Goal: Check status

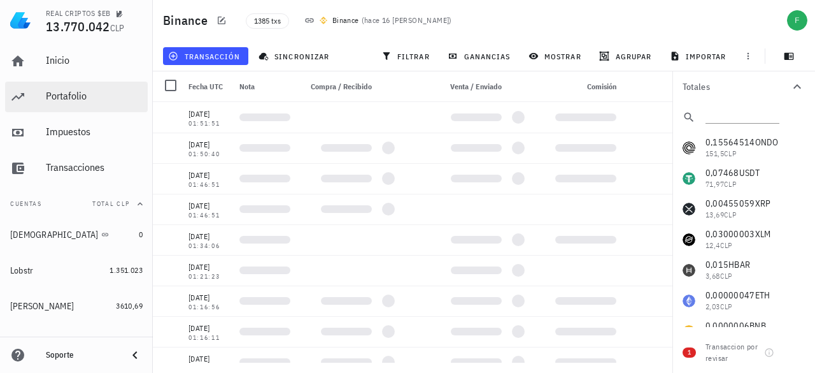
click at [64, 94] on div "Portafolio" at bounding box center [94, 96] width 97 height 12
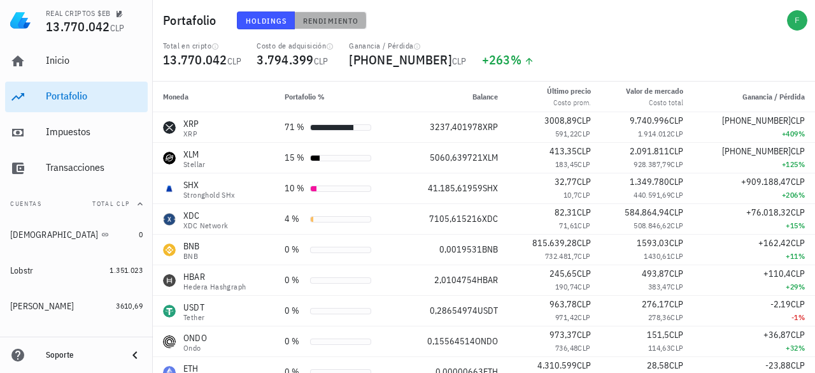
click at [325, 18] on span "Rendimiento" at bounding box center [330, 21] width 56 height 10
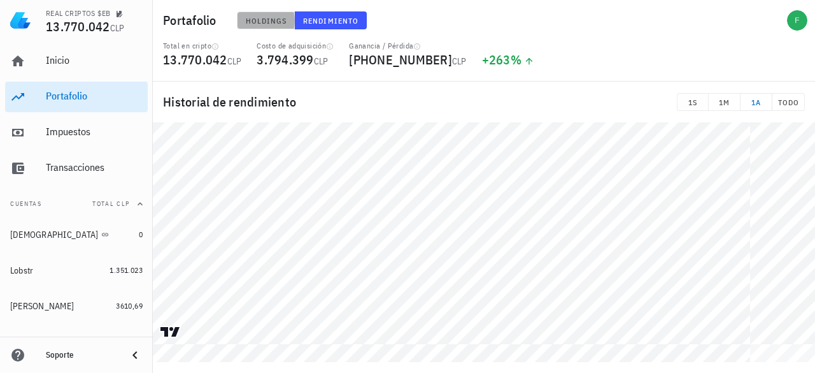
click at [257, 14] on button "Holdings" at bounding box center [266, 20] width 59 height 18
